Goal: Information Seeking & Learning: Learn about a topic

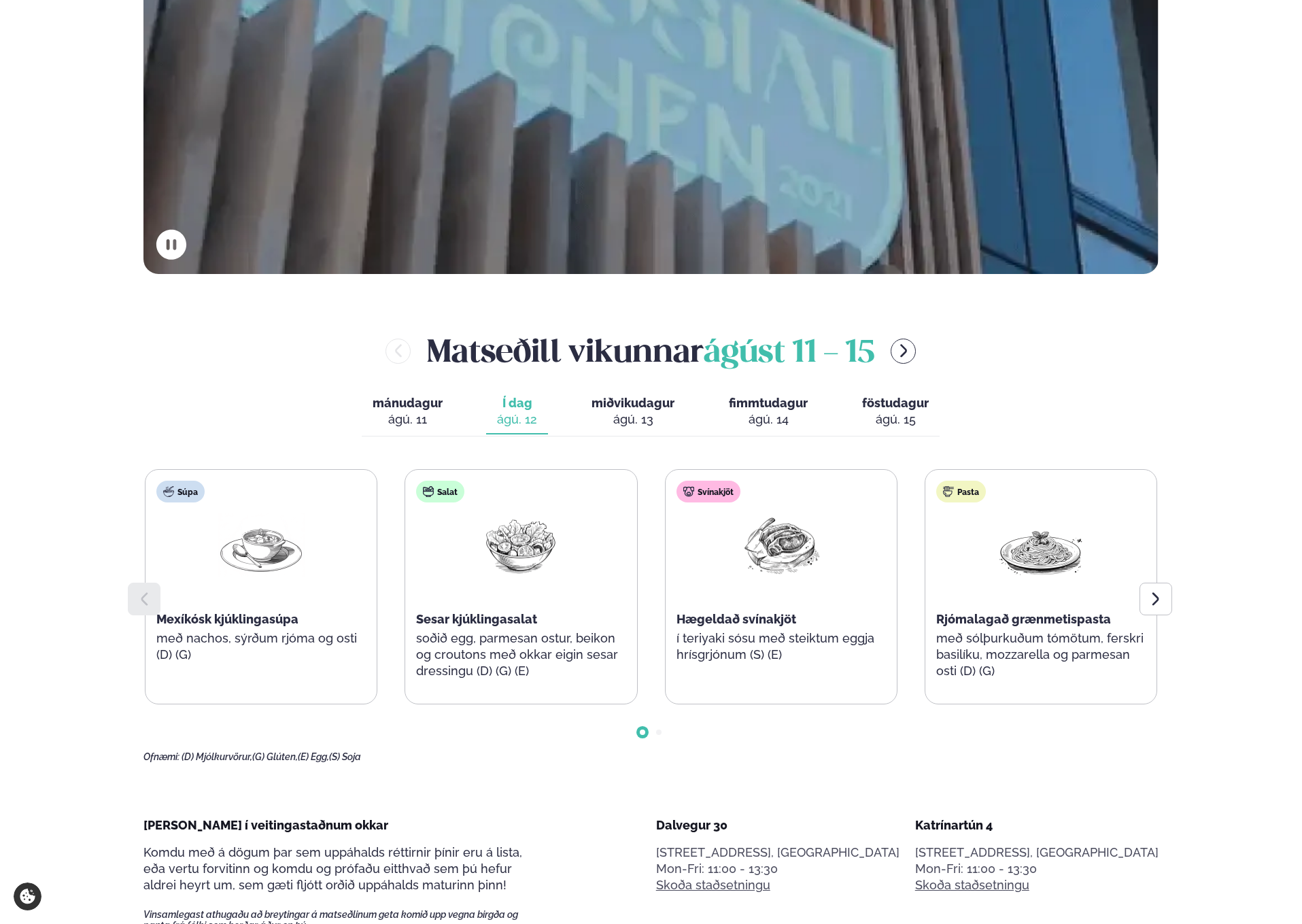
scroll to position [663, 0]
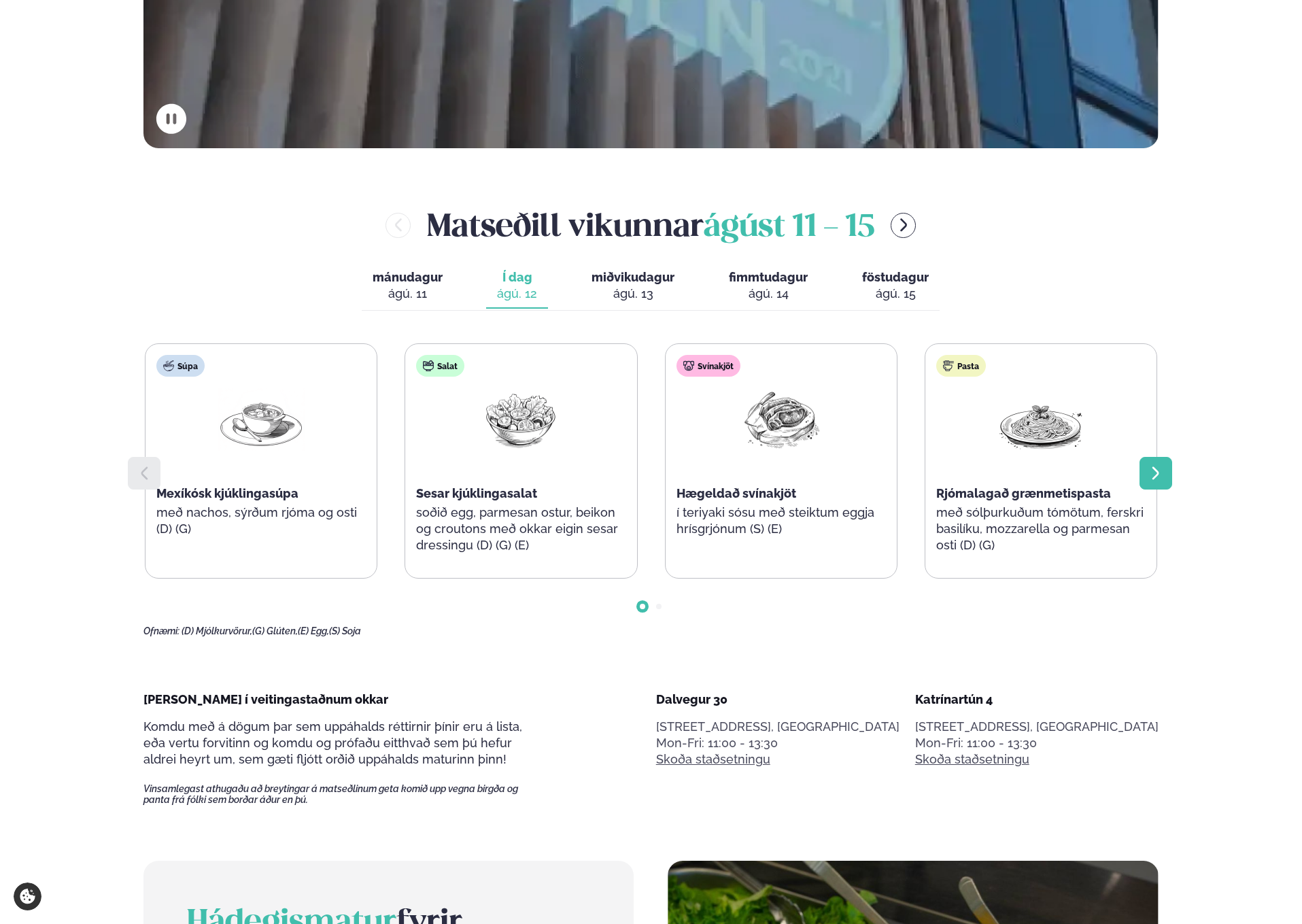
click at [1148, 470] on icon at bounding box center [1155, 472] width 16 height 16
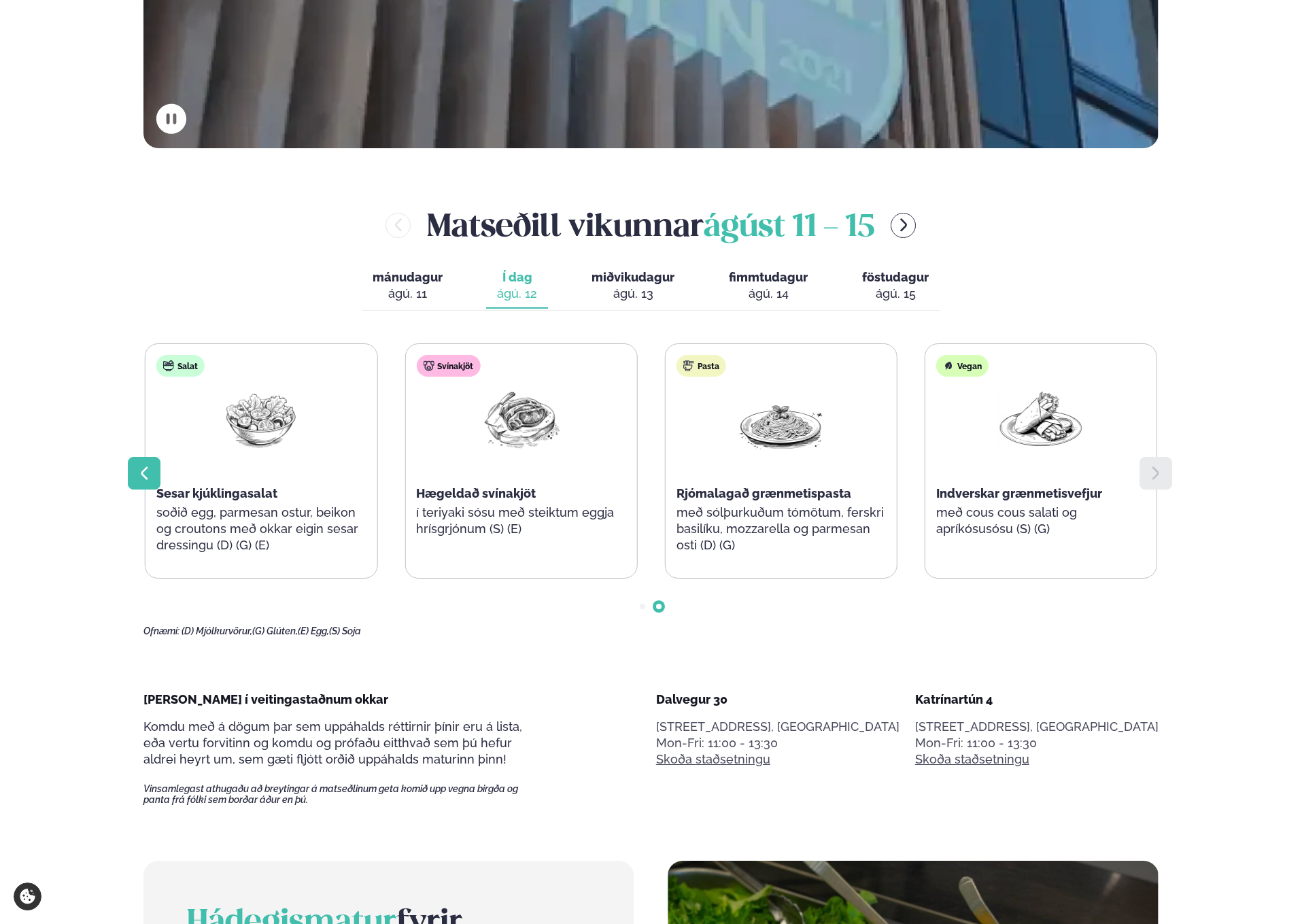
click at [135, 465] on div at bounding box center [144, 473] width 33 height 33
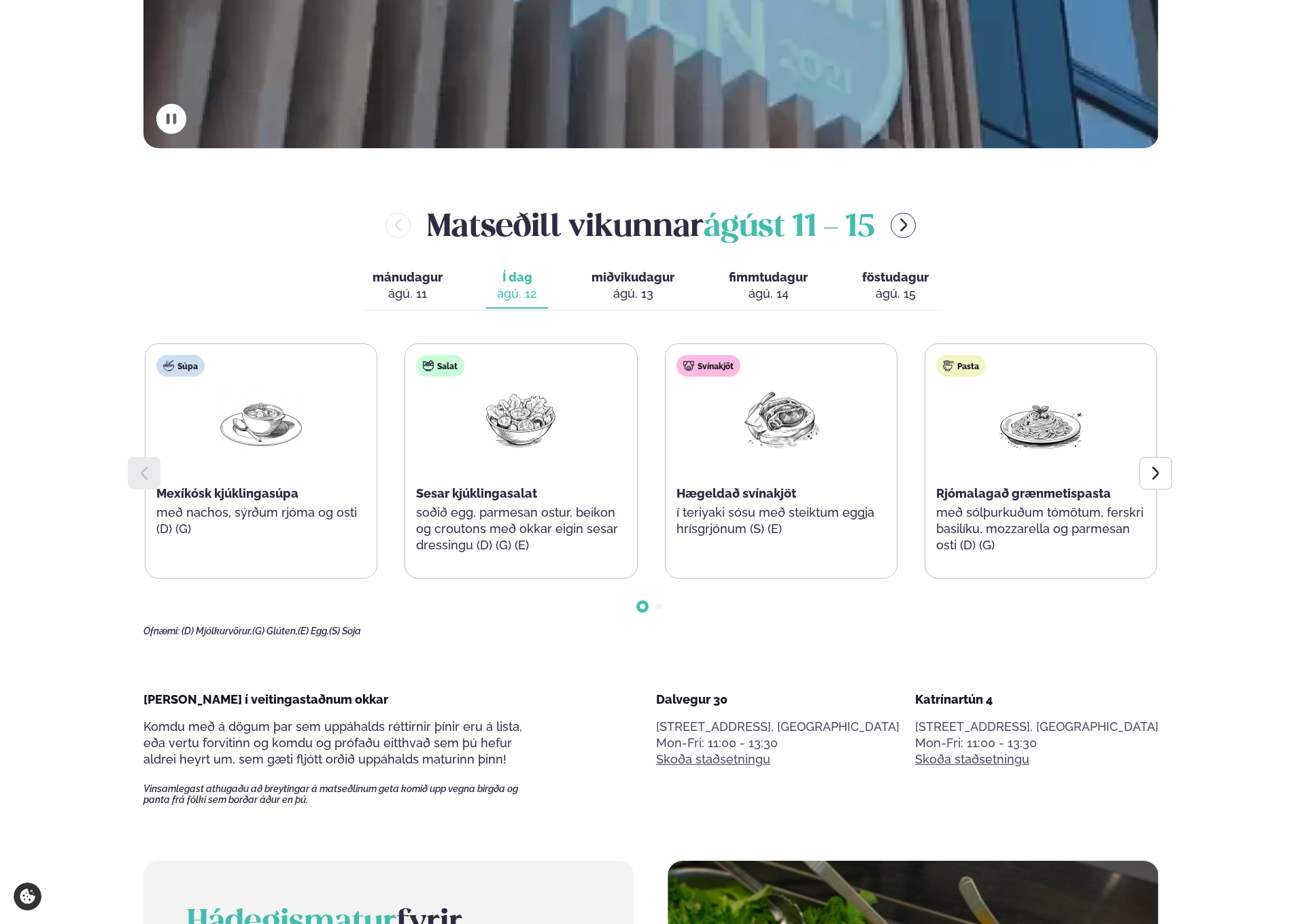
click at [639, 276] on span "miðvikudagur" at bounding box center [633, 277] width 83 height 14
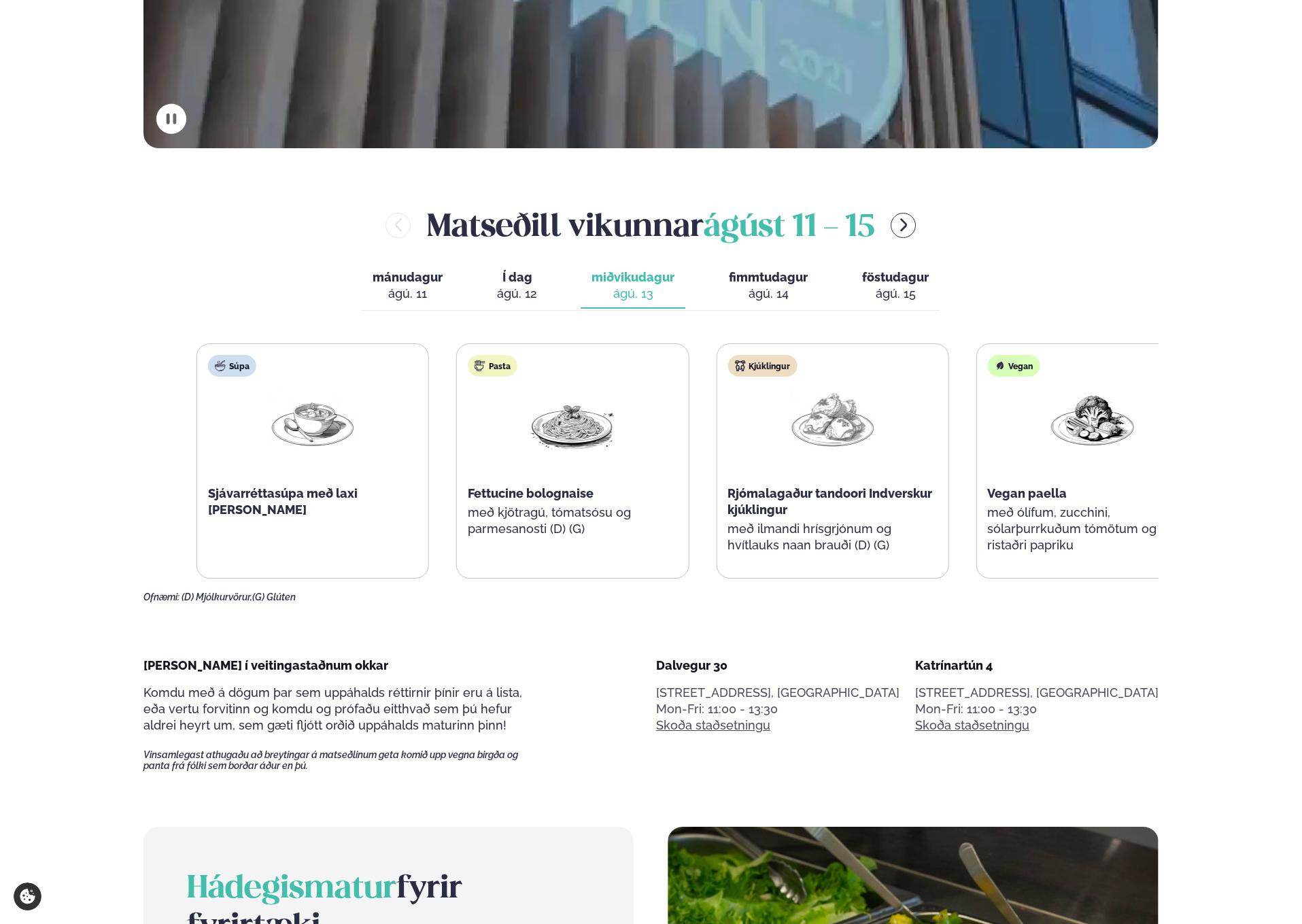
click at [536, 512] on div "Pasta Fettucine bolognaise með kjötragú, tómatsósu og parmesanosti (D) (G)" at bounding box center [573, 452] width 231 height 218
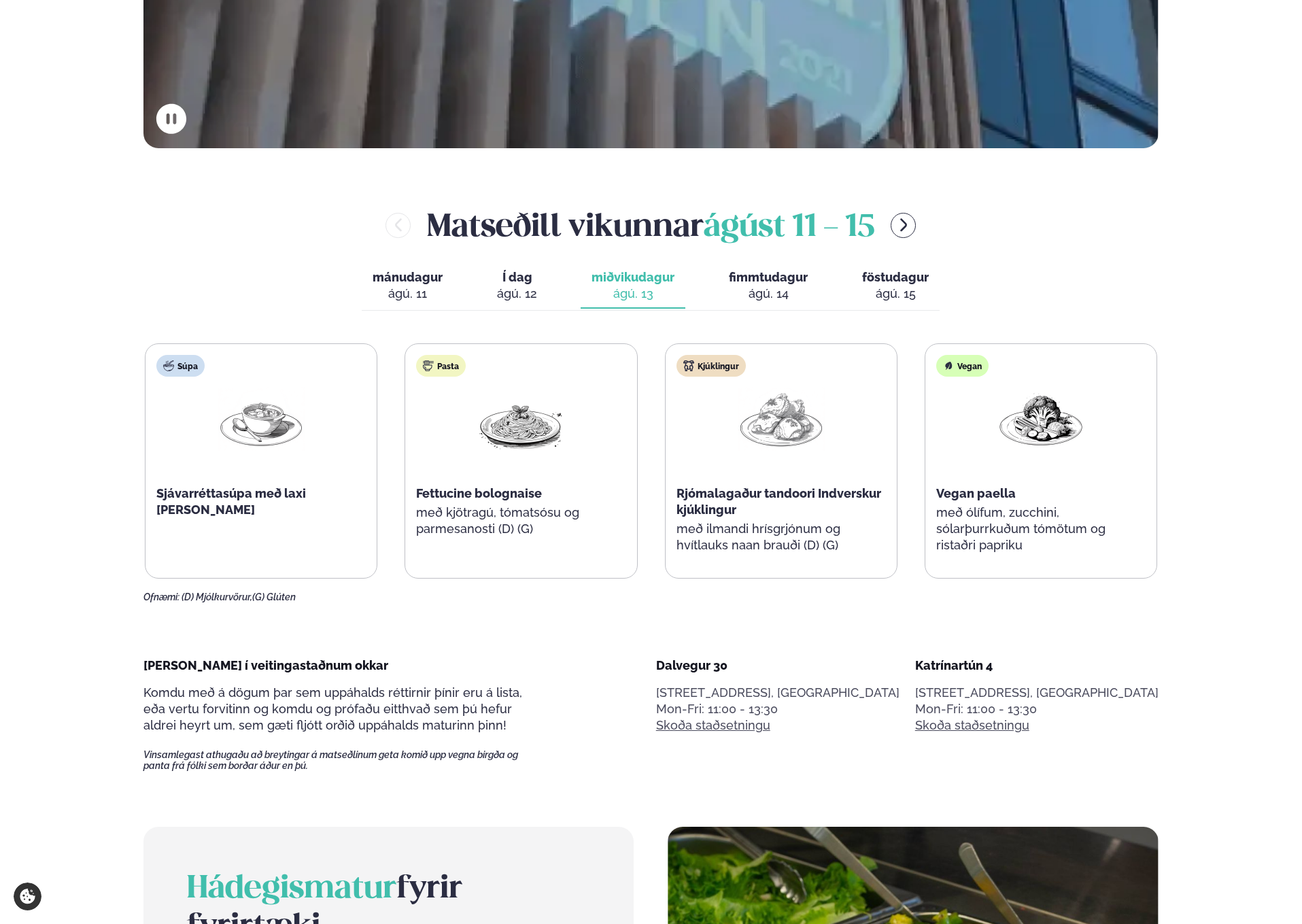
click at [458, 490] on span "Fettucine bolognaise" at bounding box center [478, 493] width 125 height 14
click at [754, 286] on div "ágú. 14" at bounding box center [768, 293] width 79 height 16
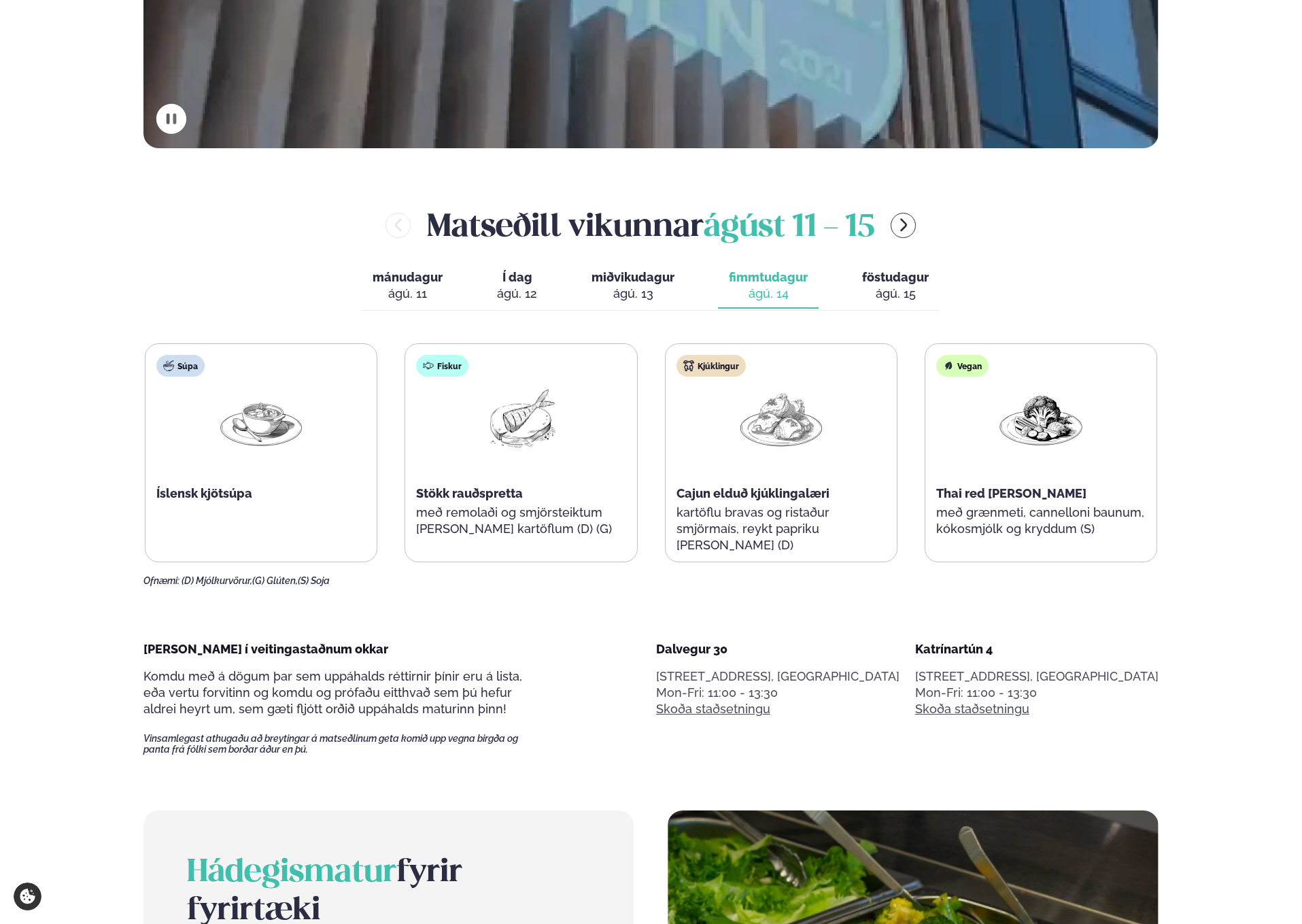
click at [900, 291] on div "ágú. 15" at bounding box center [895, 293] width 67 height 16
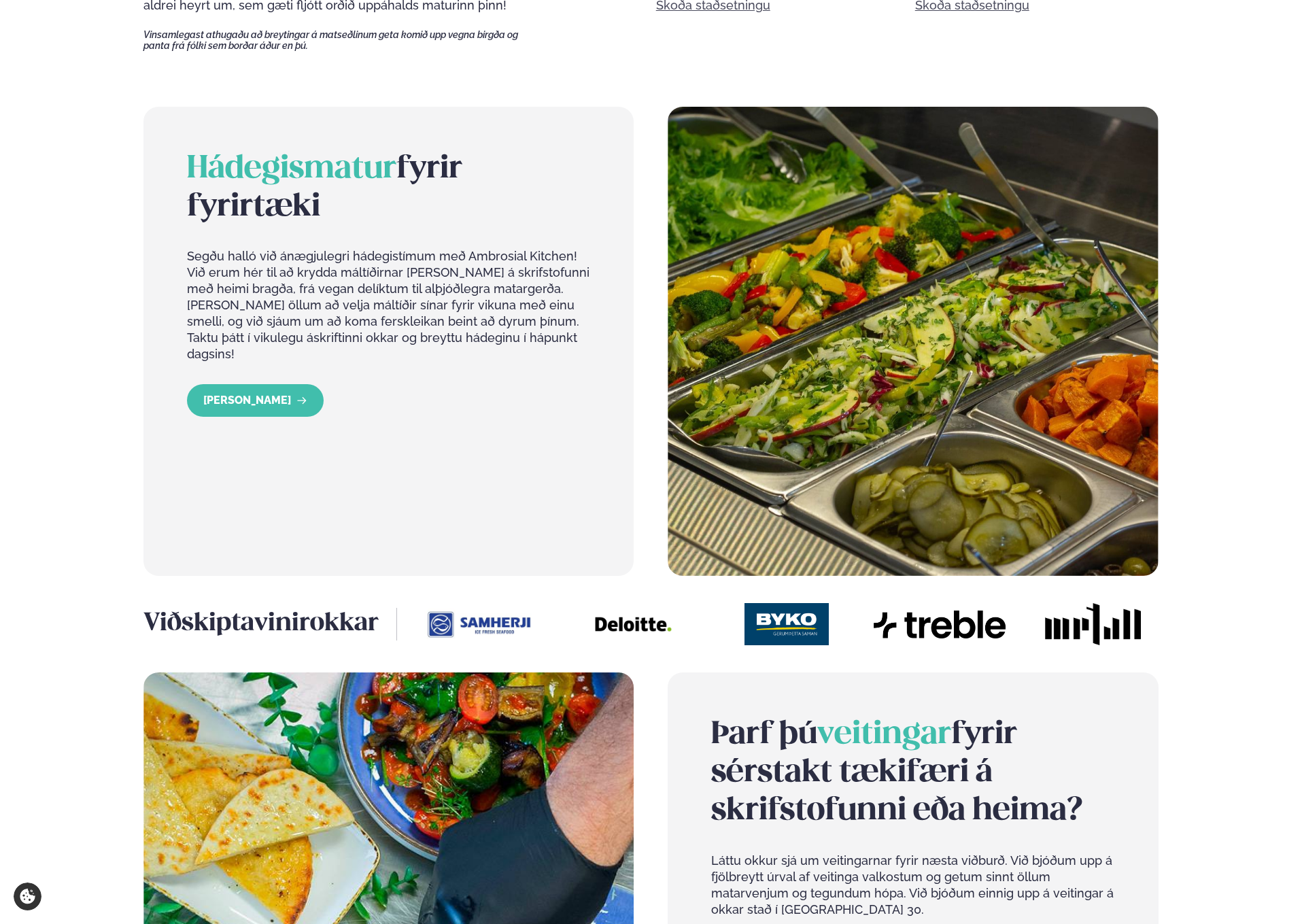
scroll to position [1370, 0]
